Goal: Information Seeking & Learning: Learn about a topic

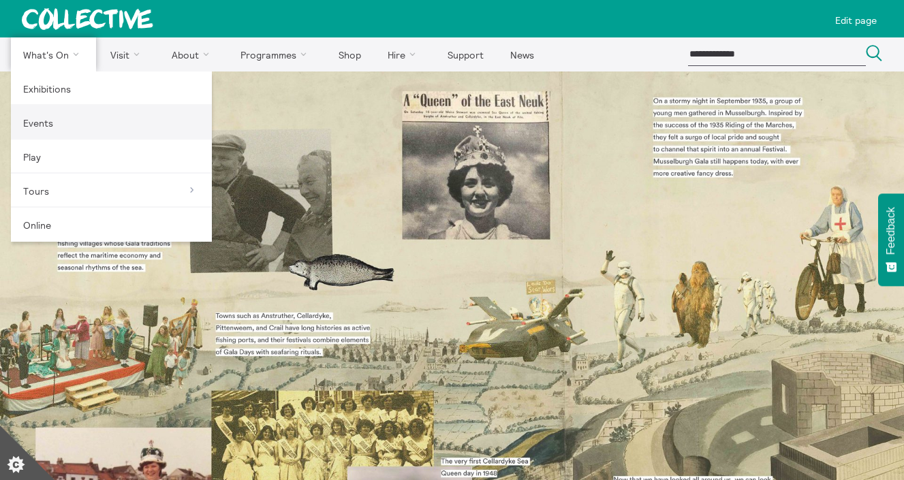
click at [67, 121] on link "Events" at bounding box center [111, 123] width 201 height 34
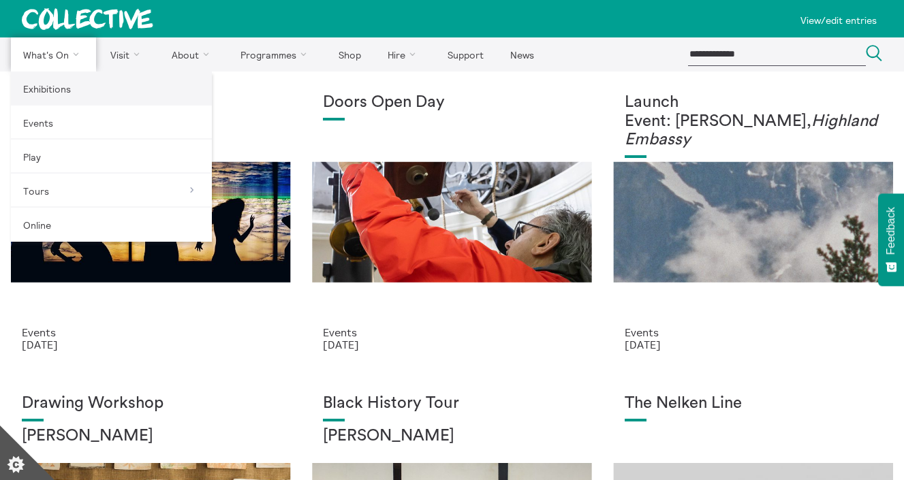
click at [61, 98] on link "Exhibitions" at bounding box center [111, 89] width 201 height 34
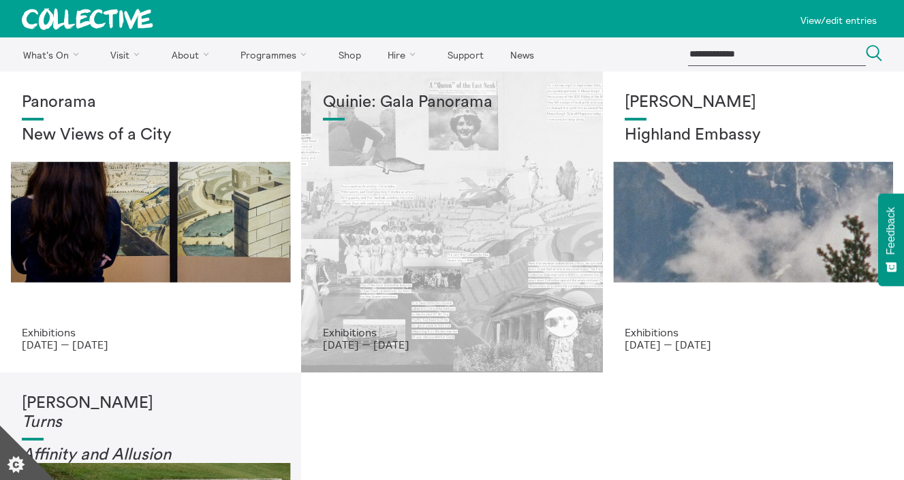
click at [369, 273] on div "Quinie: Gala Panorama" at bounding box center [452, 209] width 258 height 233
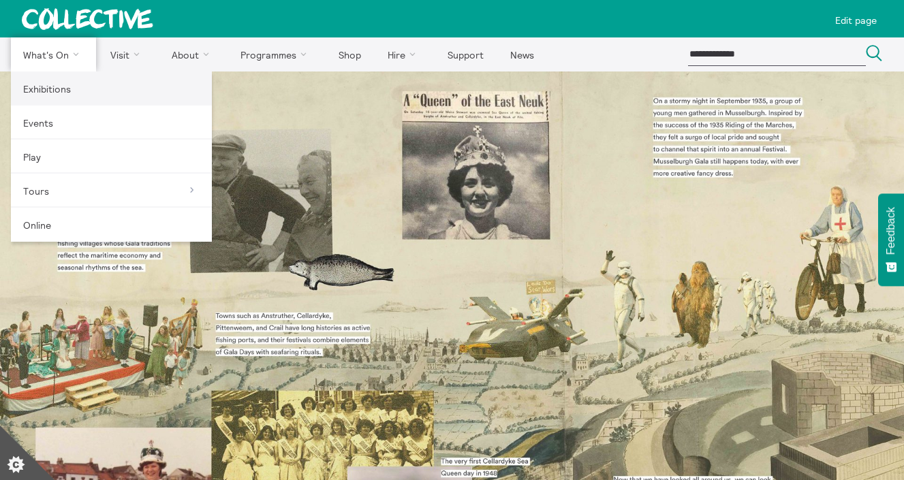
click at [57, 81] on link "Exhibitions" at bounding box center [111, 89] width 201 height 34
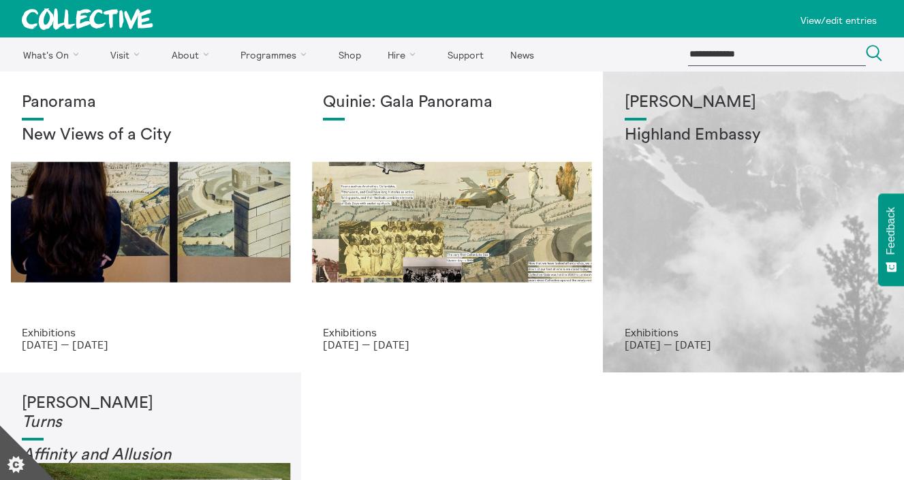
click at [639, 150] on div "Shen Xin Highland Embassy" at bounding box center [754, 209] width 258 height 233
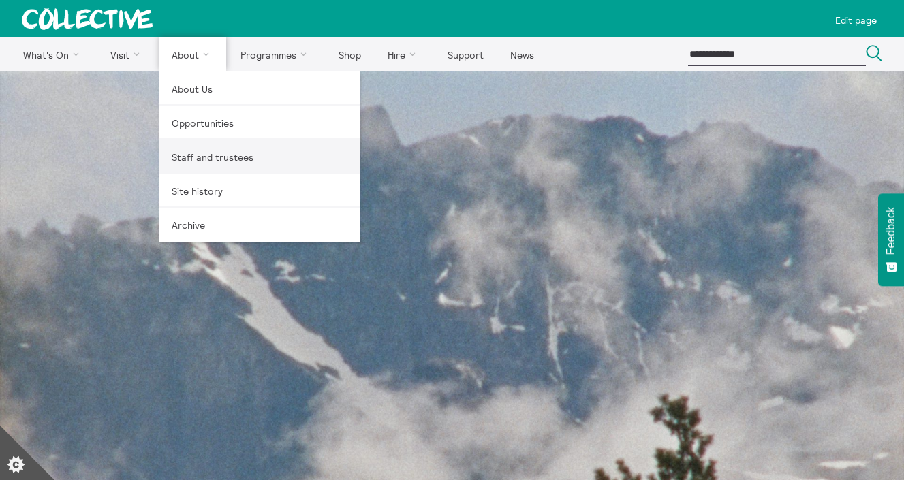
click at [209, 158] on link "Staff and trustees" at bounding box center [259, 157] width 201 height 34
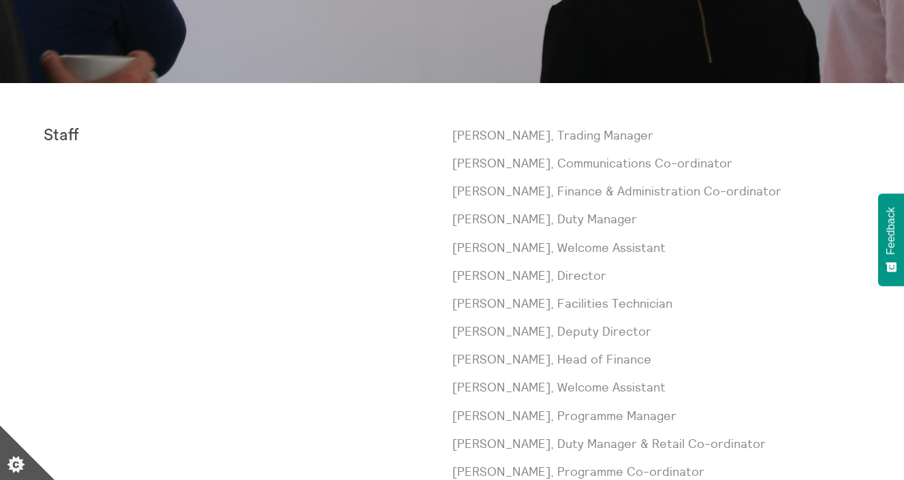
scroll to position [372, 0]
